Goal: Task Accomplishment & Management: Use online tool/utility

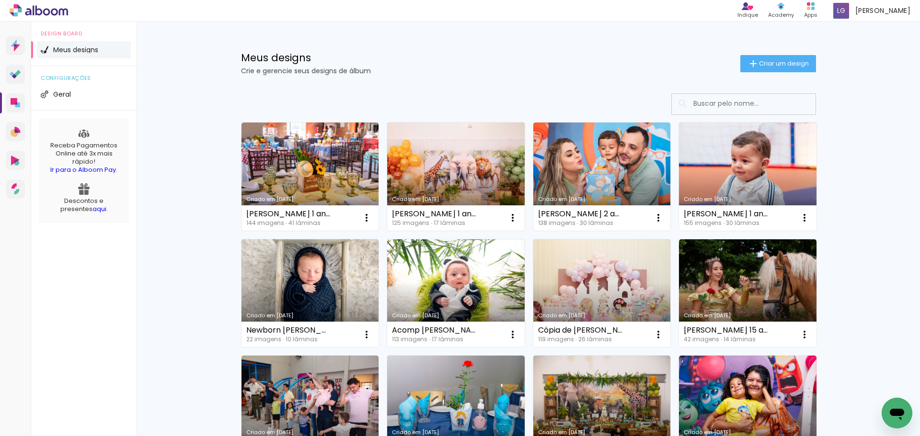
click at [758, 97] on input at bounding box center [756, 104] width 136 height 20
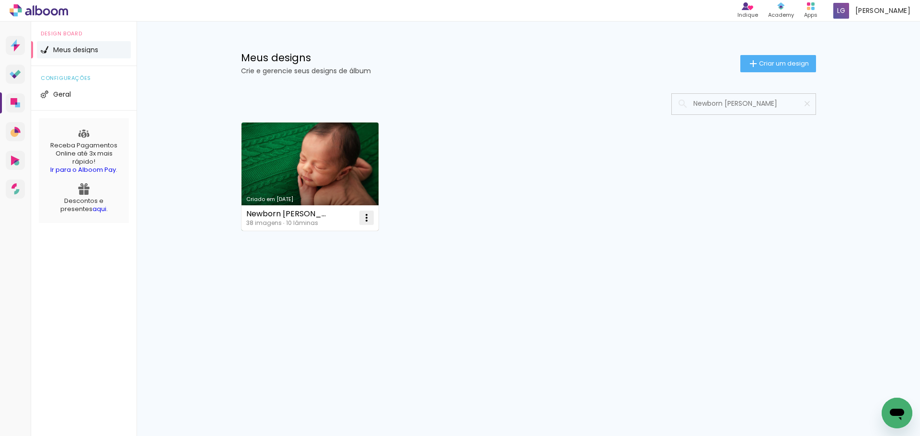
type input "Newborn Matteo Vanessa"
type paper-input "Newborn Matteo Vanessa"
click at [366, 217] on iron-icon at bounding box center [366, 217] width 11 height 11
click at [335, 256] on span "Fazer uma cópia" at bounding box center [330, 259] width 56 height 7
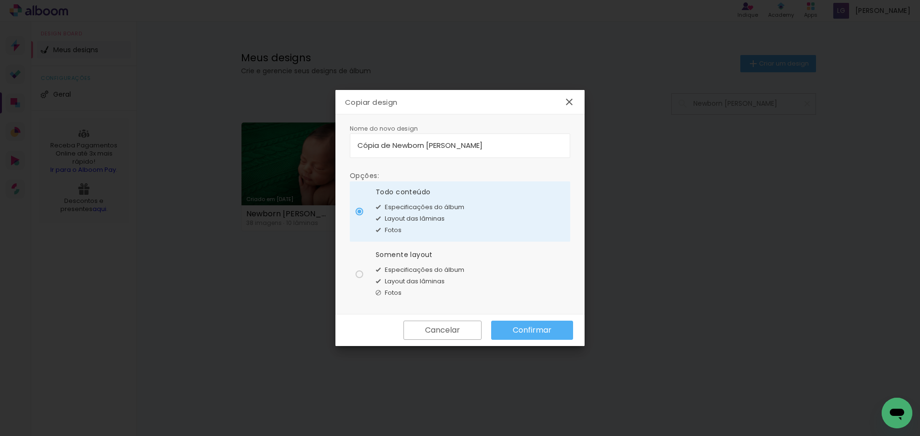
drag, startPoint x: 393, startPoint y: 146, endPoint x: 158, endPoint y: 148, distance: 235.2
click at [158, 148] on body "link( href="../../bower_components/polymer/polymer.html" rel="import" ) picture…" at bounding box center [460, 218] width 920 height 436
click at [474, 144] on input "Newborn Matteo Vanessa" at bounding box center [459, 145] width 205 height 11
type input "Newborn Matteo Vanessa"
type paper-input "Newborn Matteo Vanessa"
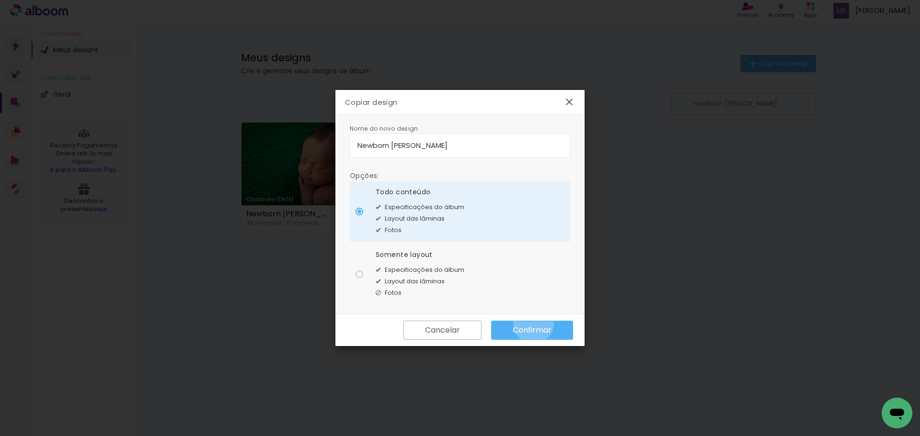
click at [533, 324] on paper-button "Confirmar" at bounding box center [532, 330] width 82 height 19
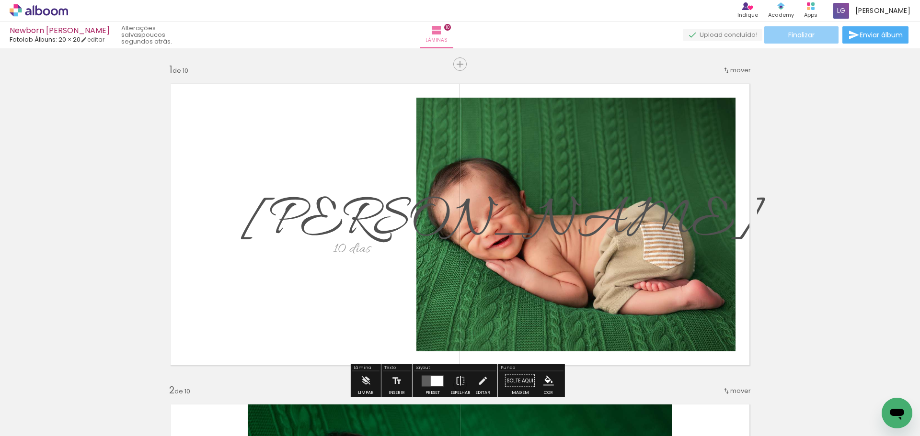
click at [816, 28] on paper-button "Finalizar" at bounding box center [801, 34] width 74 height 17
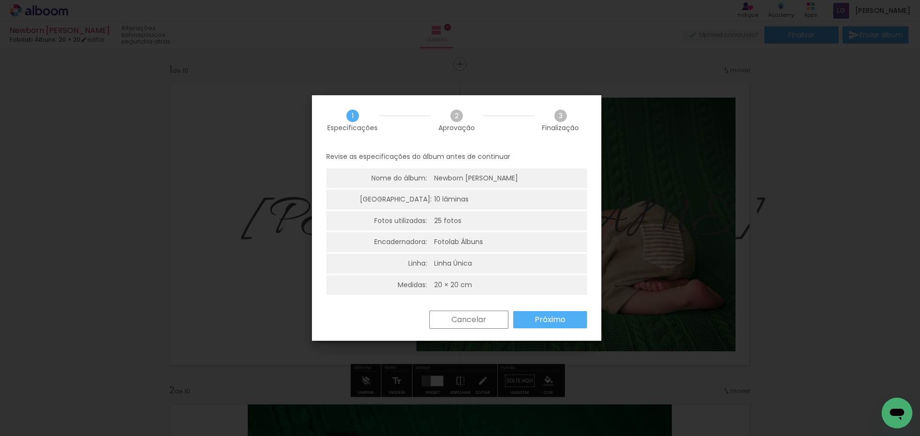
click at [570, 323] on paper-button "Próximo" at bounding box center [550, 319] width 74 height 17
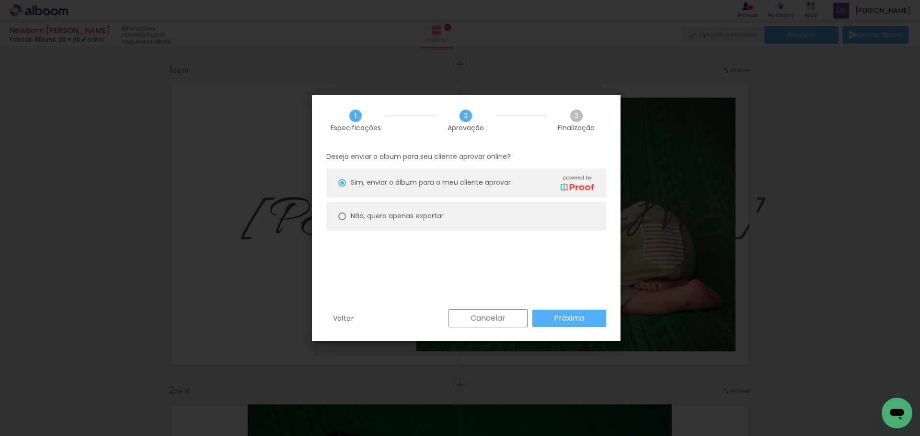
click at [0, 0] on slot "Próximo" at bounding box center [0, 0] width 0 height 0
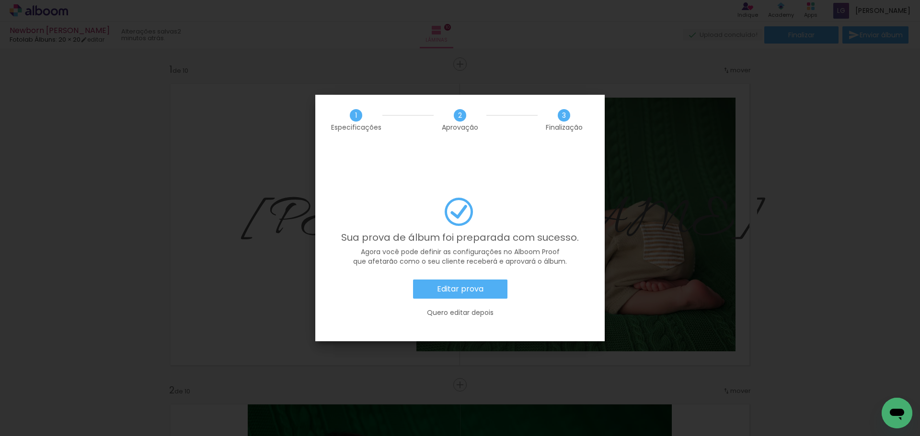
drag, startPoint x: 466, startPoint y: 288, endPoint x: 406, endPoint y: 261, distance: 65.2
click at [0, 0] on slot "Quero editar depois" at bounding box center [0, 0] width 0 height 0
